Goal: Find specific page/section

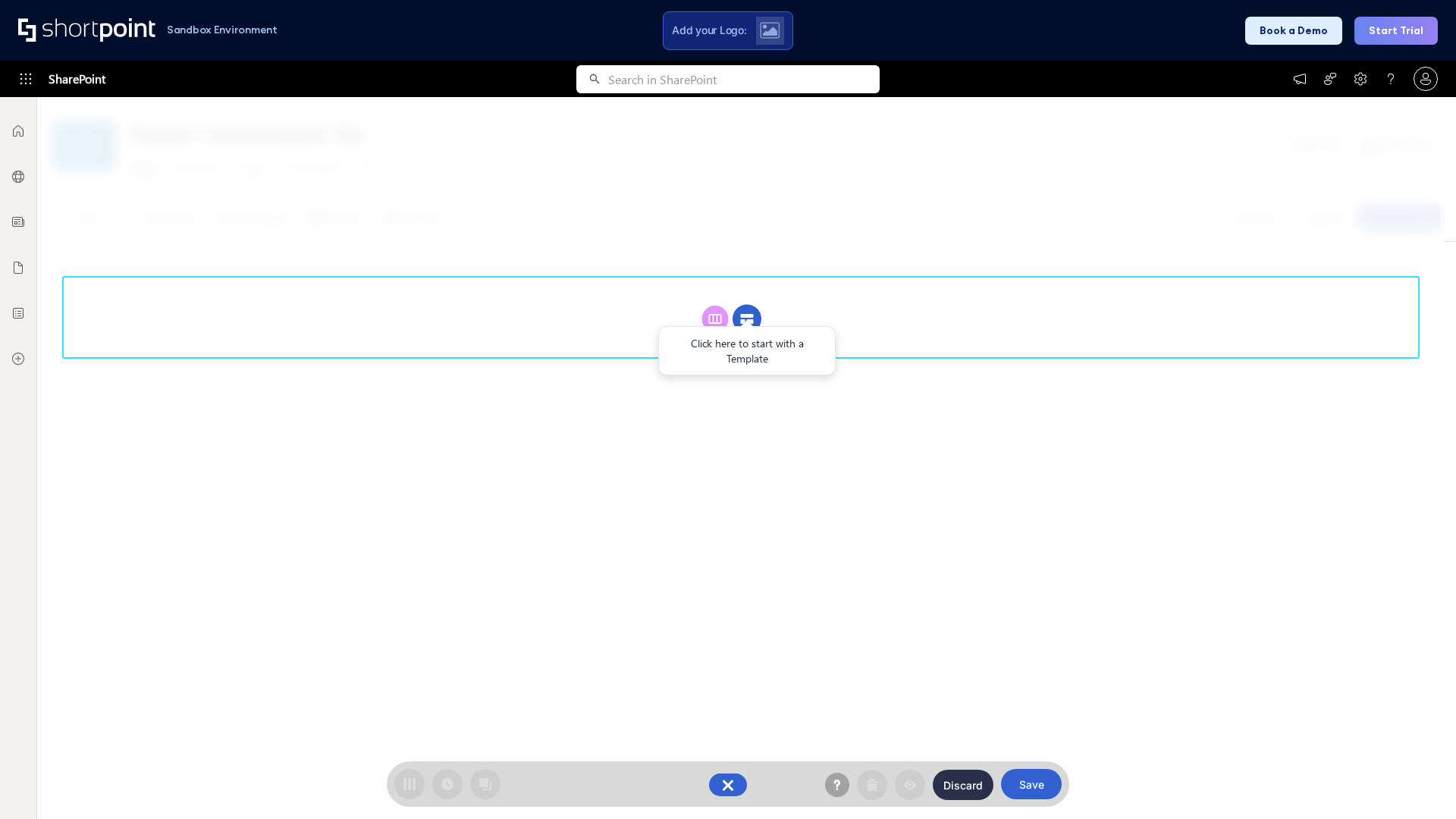
click at [747, 318] on circle at bounding box center [747, 319] width 29 height 29
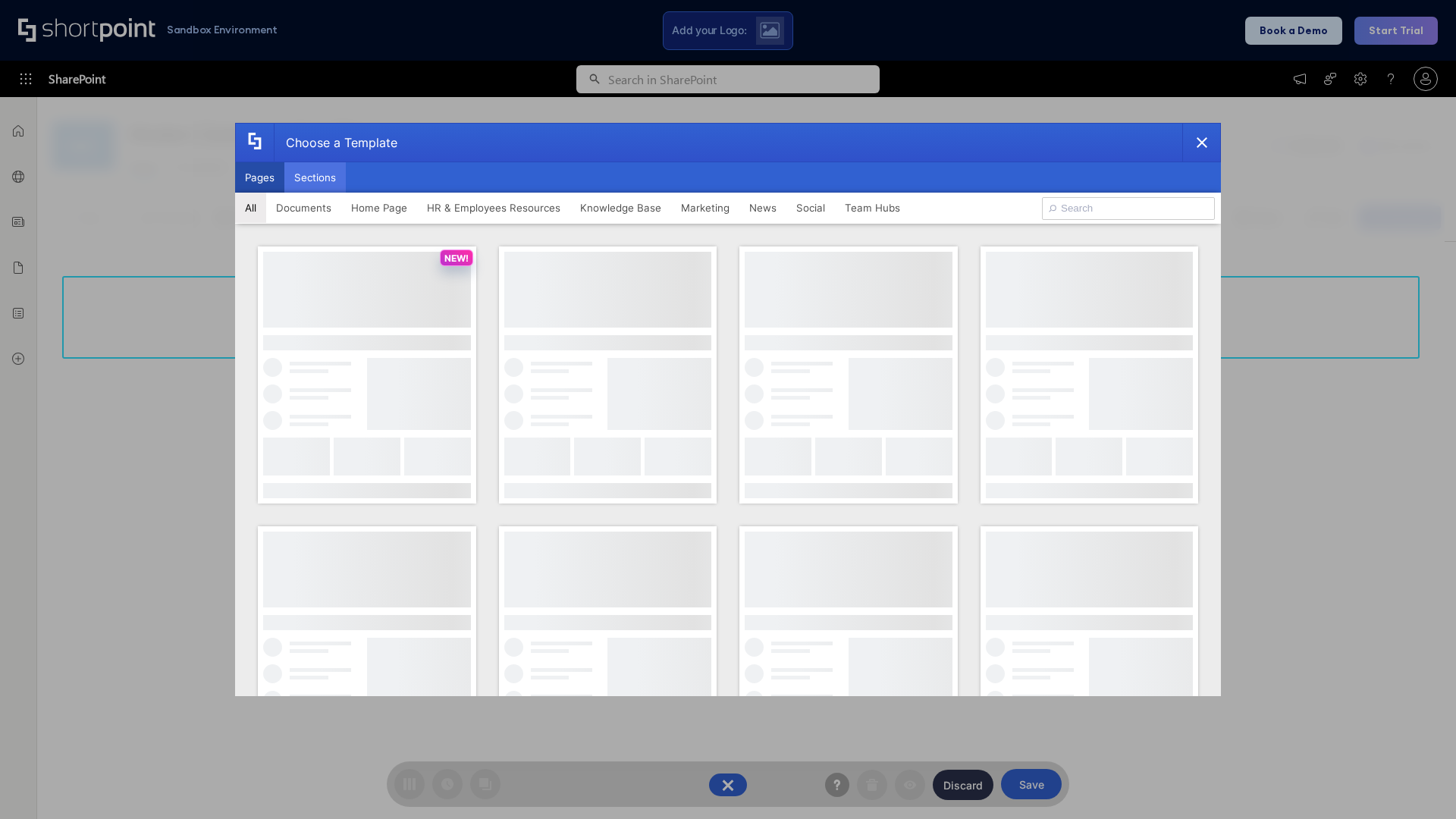
click at [315, 177] on button "Sections" at bounding box center [315, 178] width 61 height 31
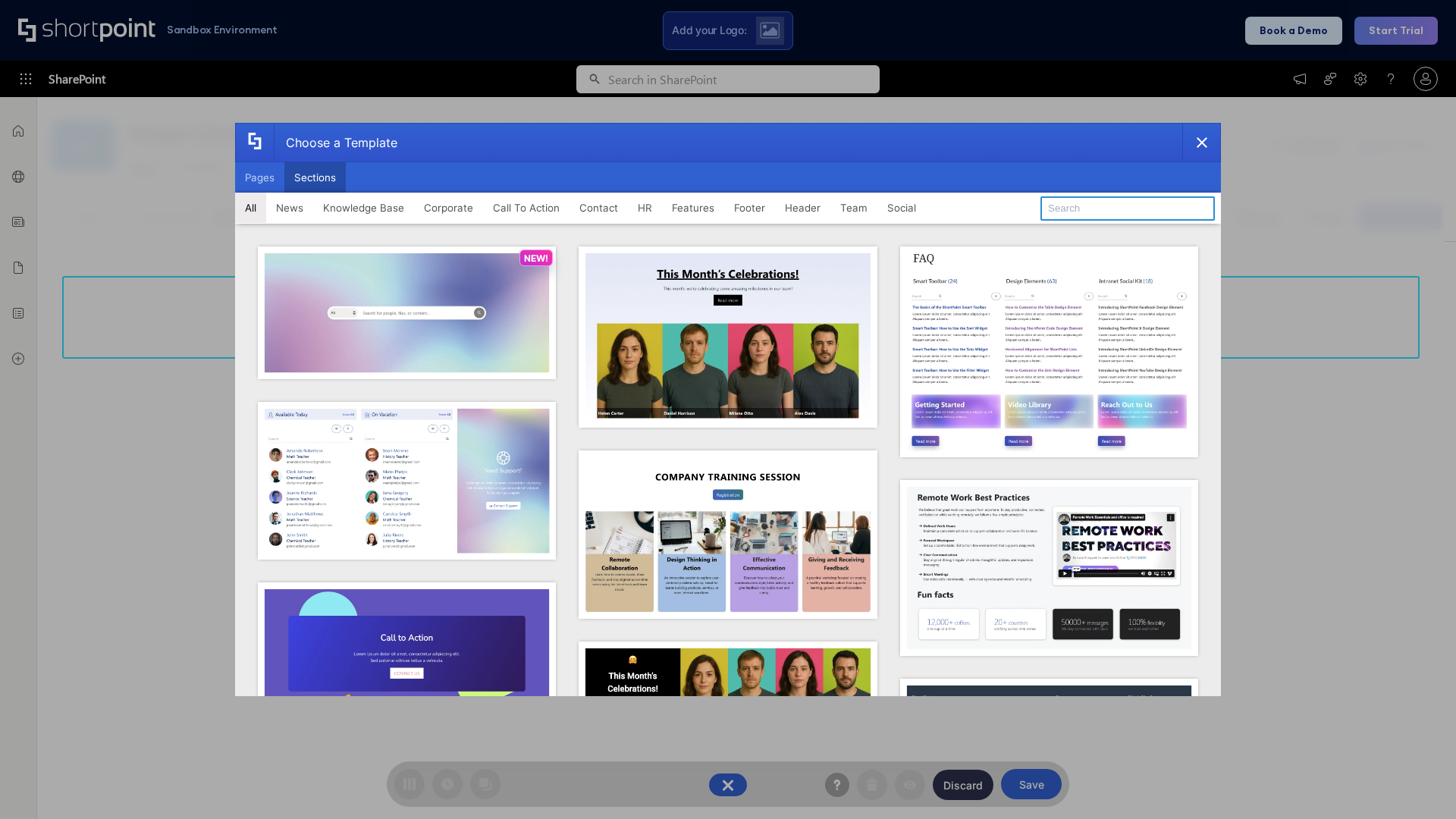
type input "Service Block 3"
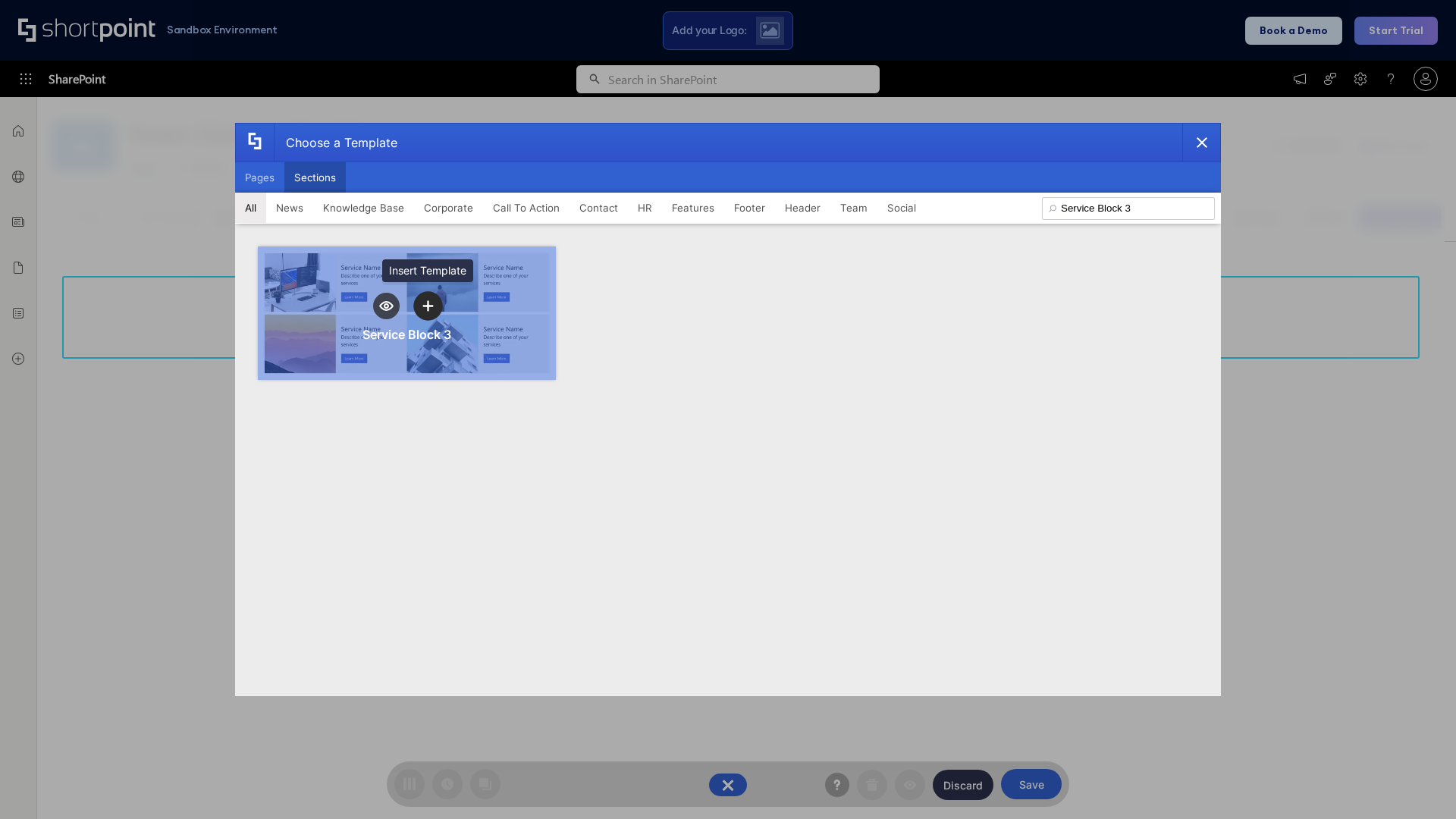
click at [427, 306] on icon "template selector" at bounding box center [427, 306] width 10 height 10
